Goal: Task Accomplishment & Management: Manage account settings

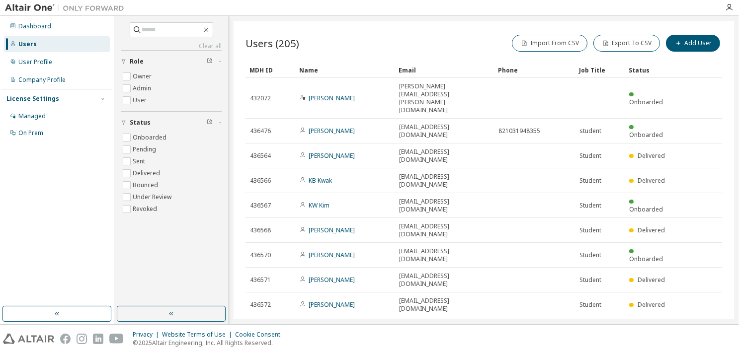
click at [591, 353] on icon "button" at bounding box center [590, 356] width 6 height 6
click at [592, 320] on div "100" at bounding box center [617, 321] width 80 height 12
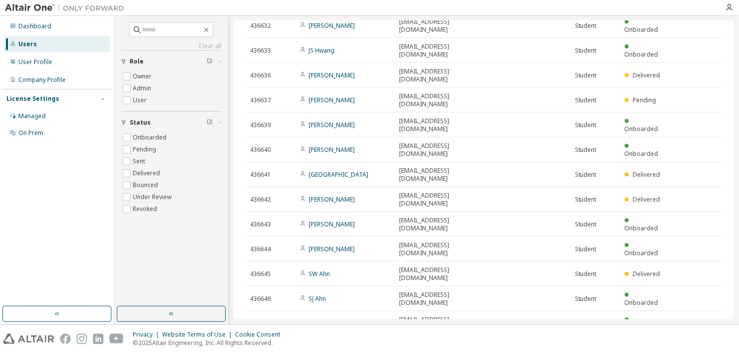
scroll to position [1493, 0]
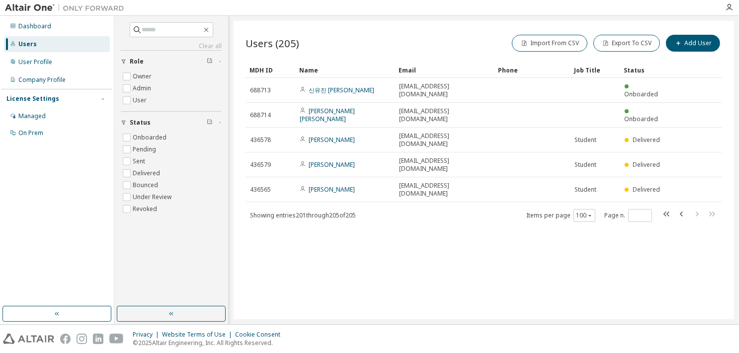
scroll to position [0, 0]
click at [682, 212] on icon "button" at bounding box center [681, 214] width 3 height 5
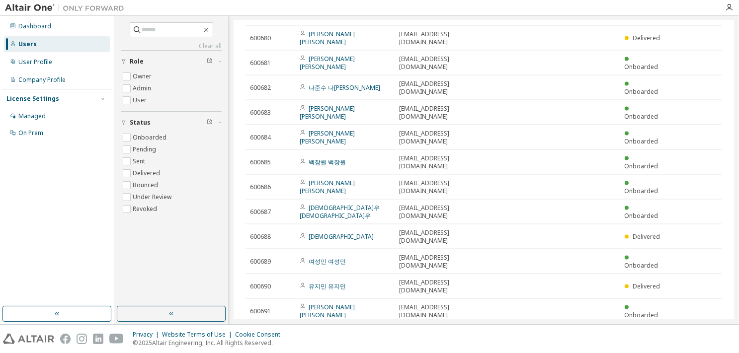
scroll to position [1493, 0]
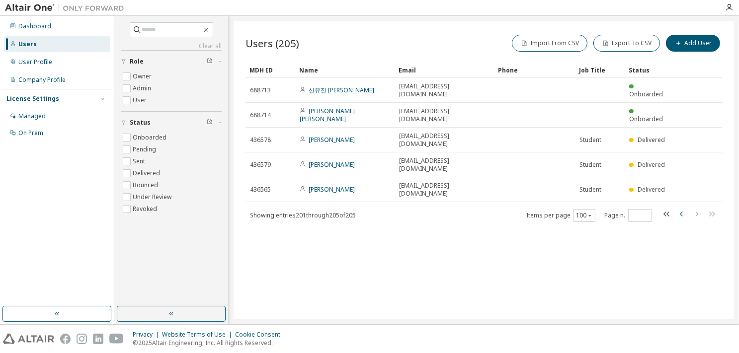
click at [682, 208] on icon "button" at bounding box center [682, 214] width 12 height 12
type input "*"
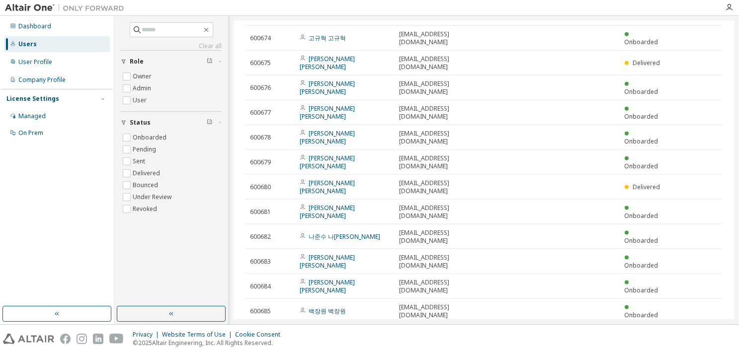
scroll to position [1493, 0]
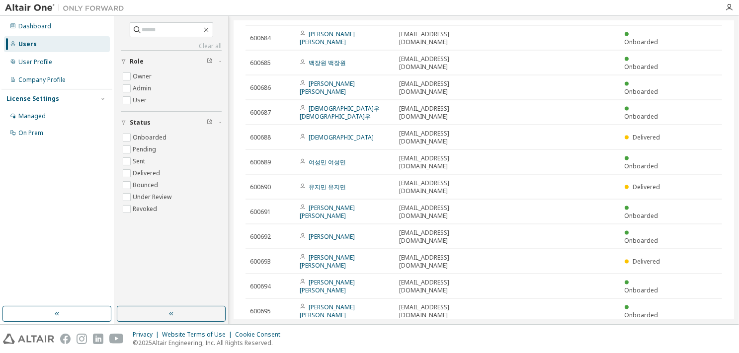
click at [444, 299] on div "Users (205) Import From CSV Export To CSV Add User Clear Load Save Save As Fiel…" at bounding box center [484, 170] width 500 height 299
